Goal: Task Accomplishment & Management: Use online tool/utility

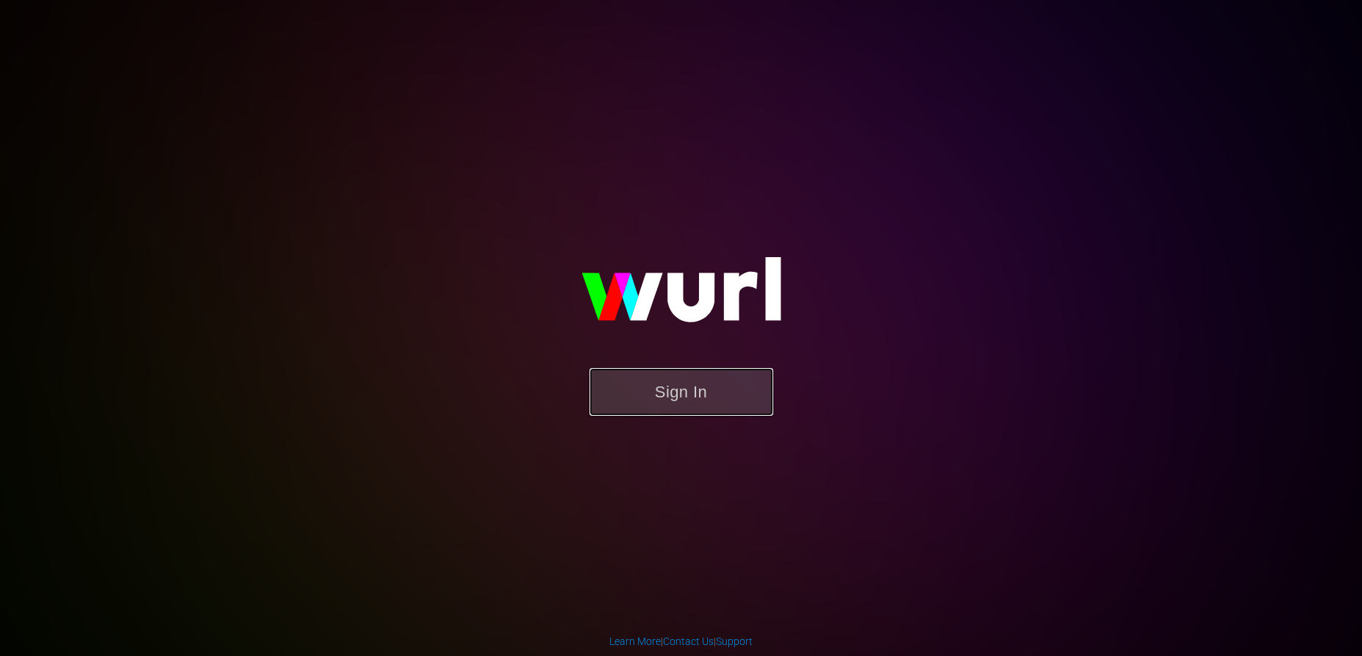
click at [661, 398] on button "Sign In" at bounding box center [681, 392] width 184 height 48
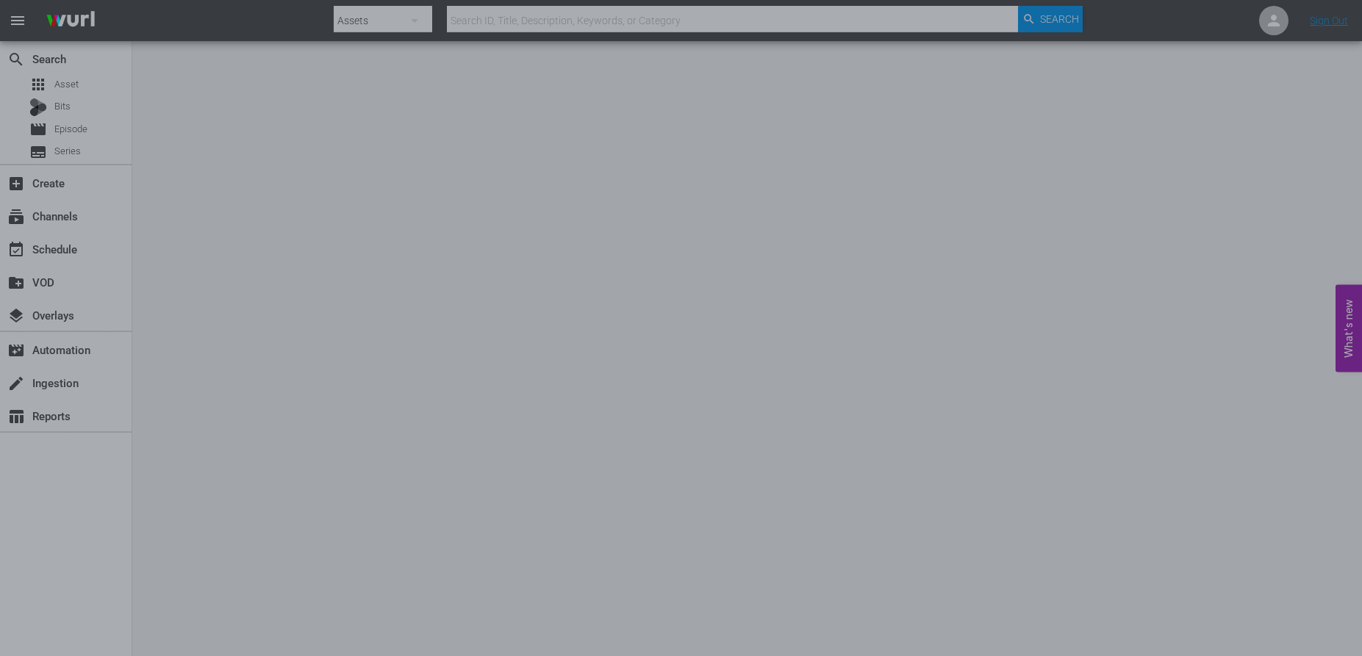
click at [795, 589] on div at bounding box center [681, 328] width 1362 height 656
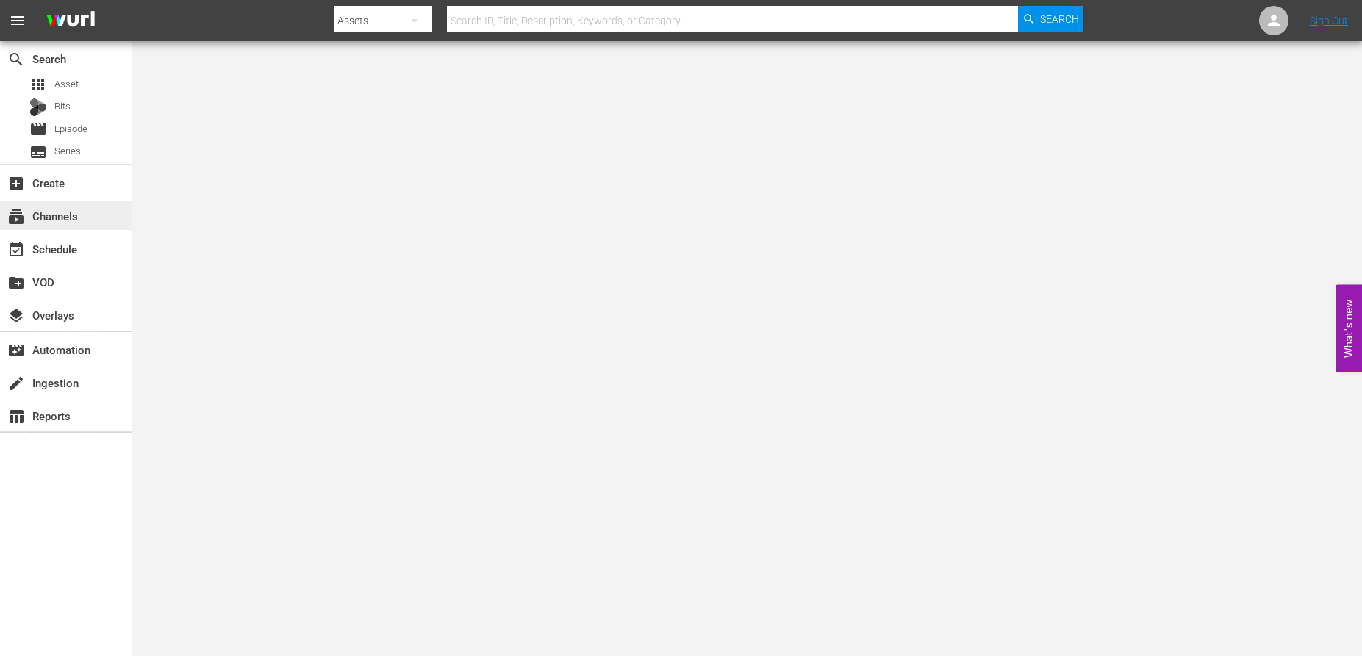
click at [56, 218] on div "subscriptions Channels" at bounding box center [41, 213] width 82 height 13
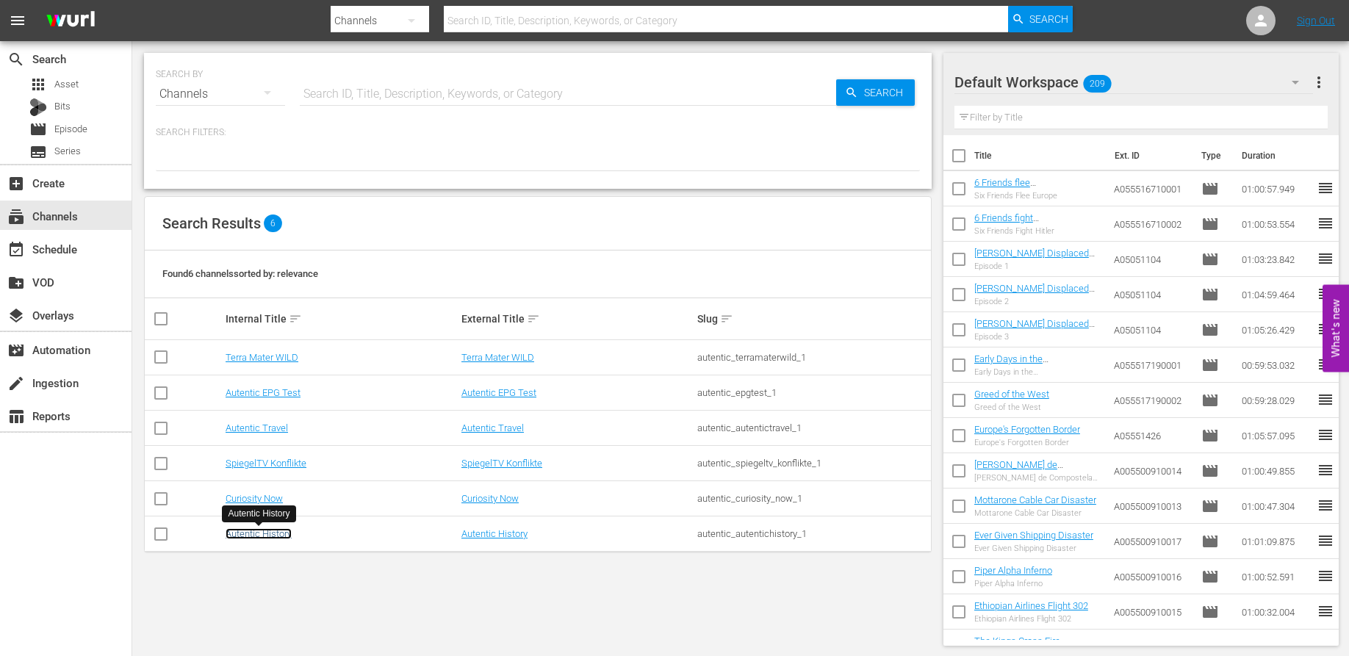
click at [251, 539] on link "Autentic History" at bounding box center [259, 533] width 66 height 11
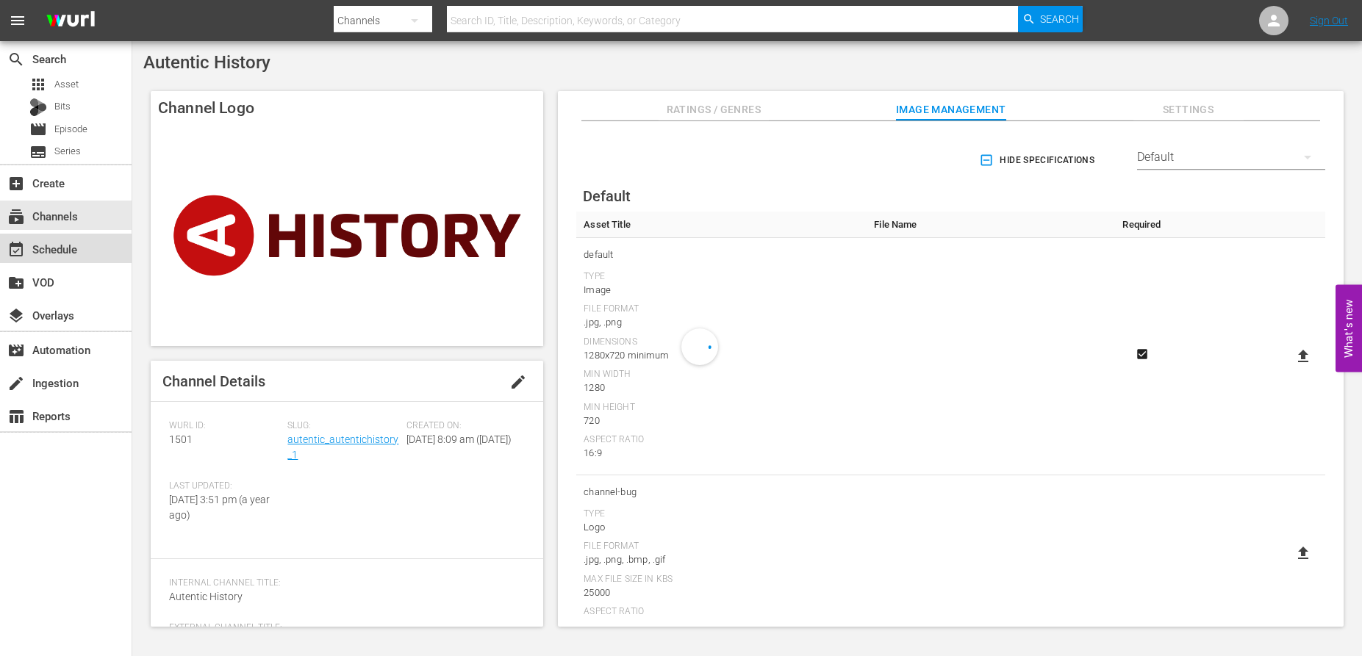
click at [49, 248] on div "event_available Schedule" at bounding box center [41, 246] width 82 height 13
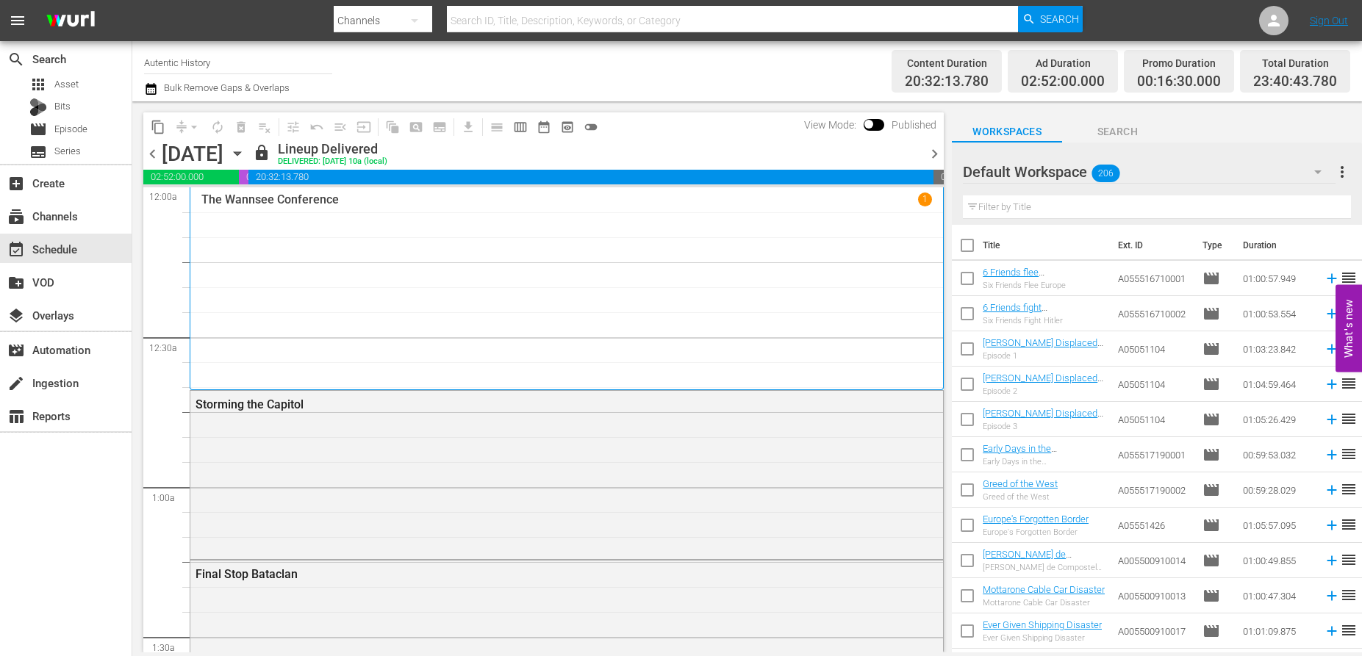
click at [1313, 170] on icon "button" at bounding box center [1318, 172] width 18 height 18
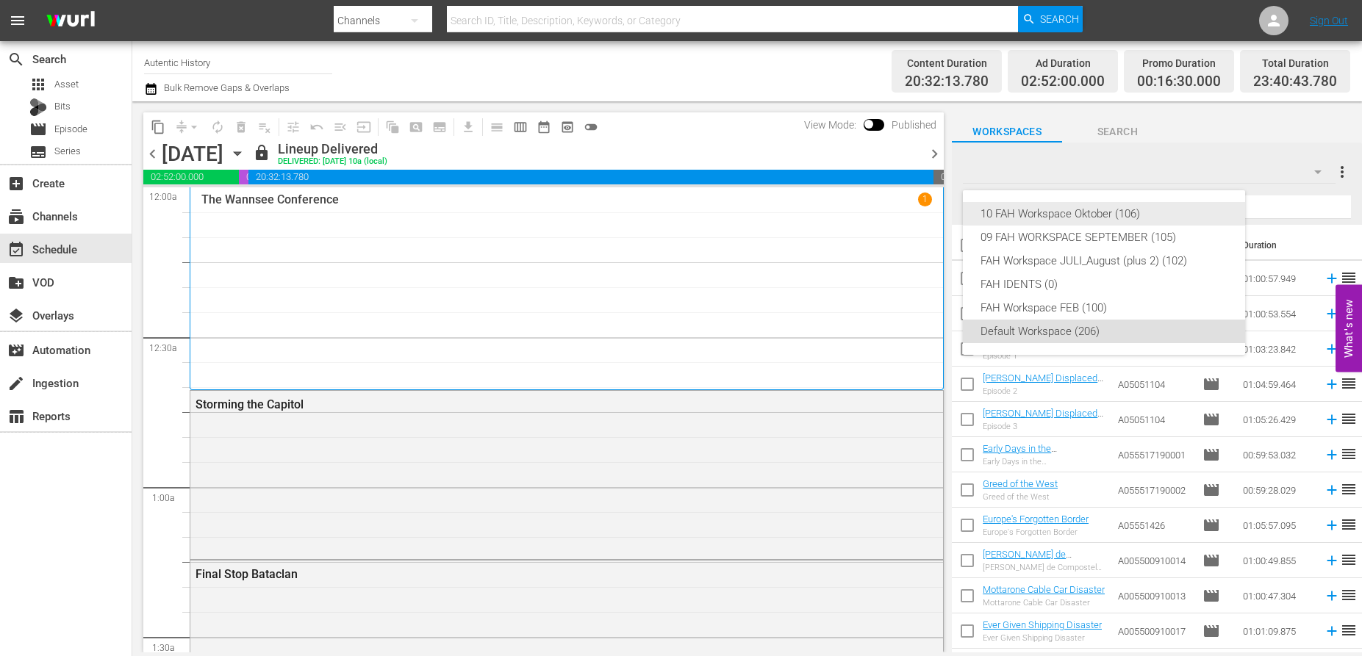
click at [1058, 218] on div "10 FAH Workspace Oktober (106)" at bounding box center [1103, 214] width 247 height 24
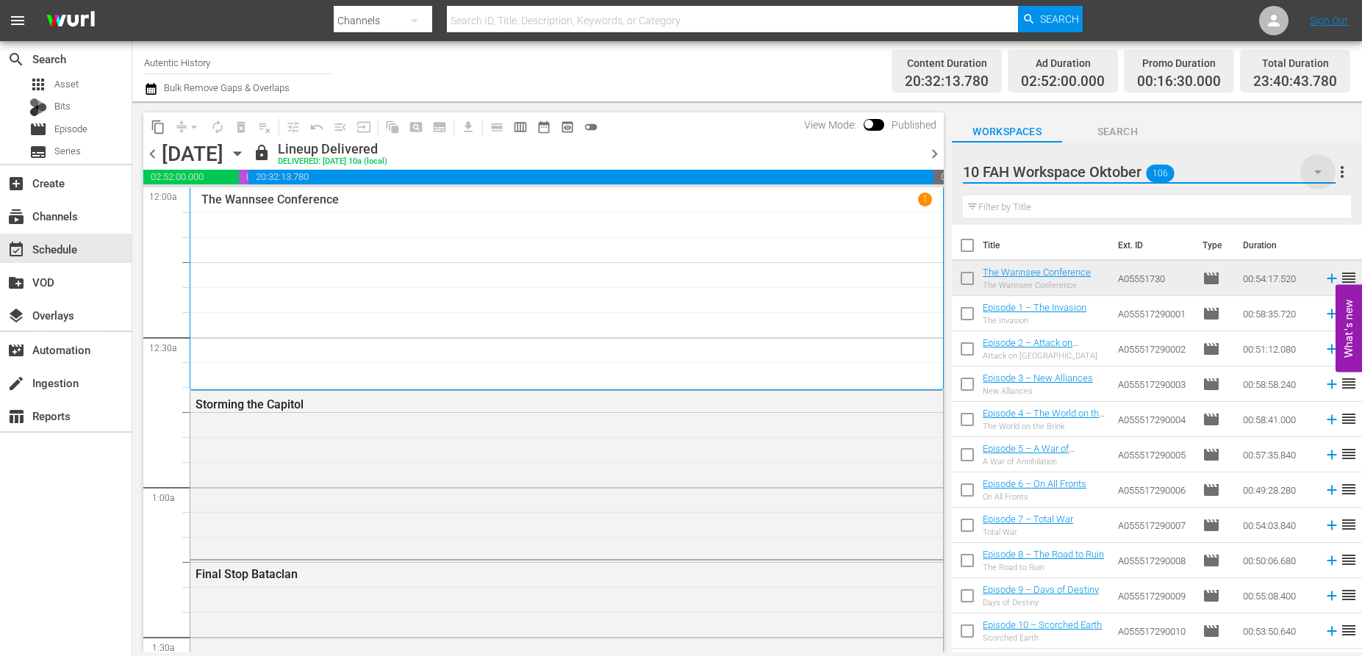
click at [1317, 169] on icon "button" at bounding box center [1318, 172] width 18 height 18
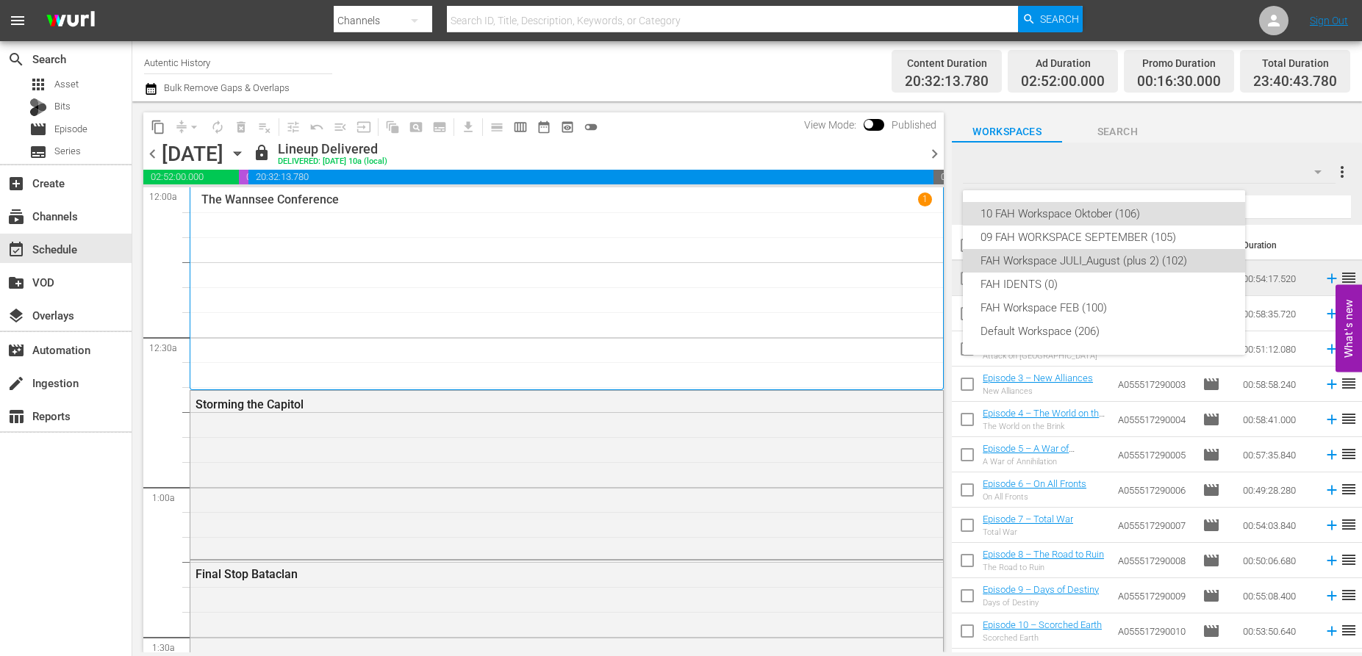
click at [1029, 262] on div "FAH Workspace JULI_August (plus 2) (102)" at bounding box center [1103, 261] width 247 height 24
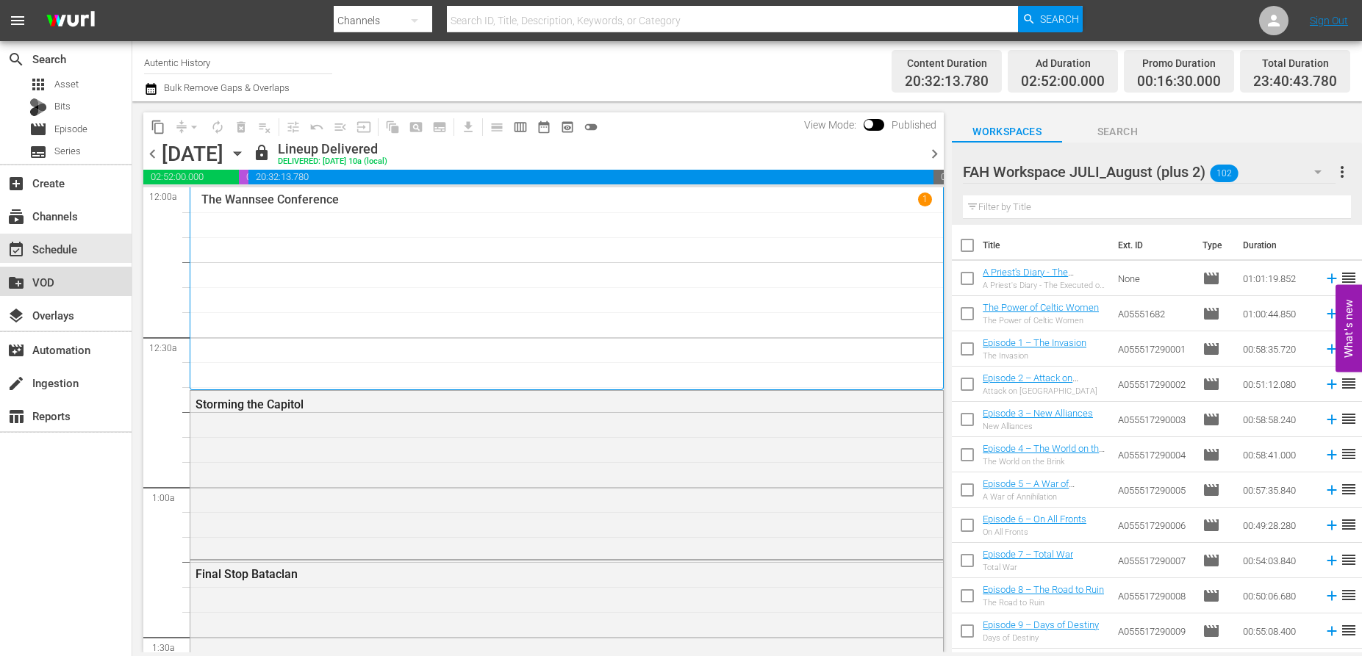
click at [43, 284] on div "create_new_folder VOD" at bounding box center [41, 279] width 82 height 13
